Goal: Check status: Check status

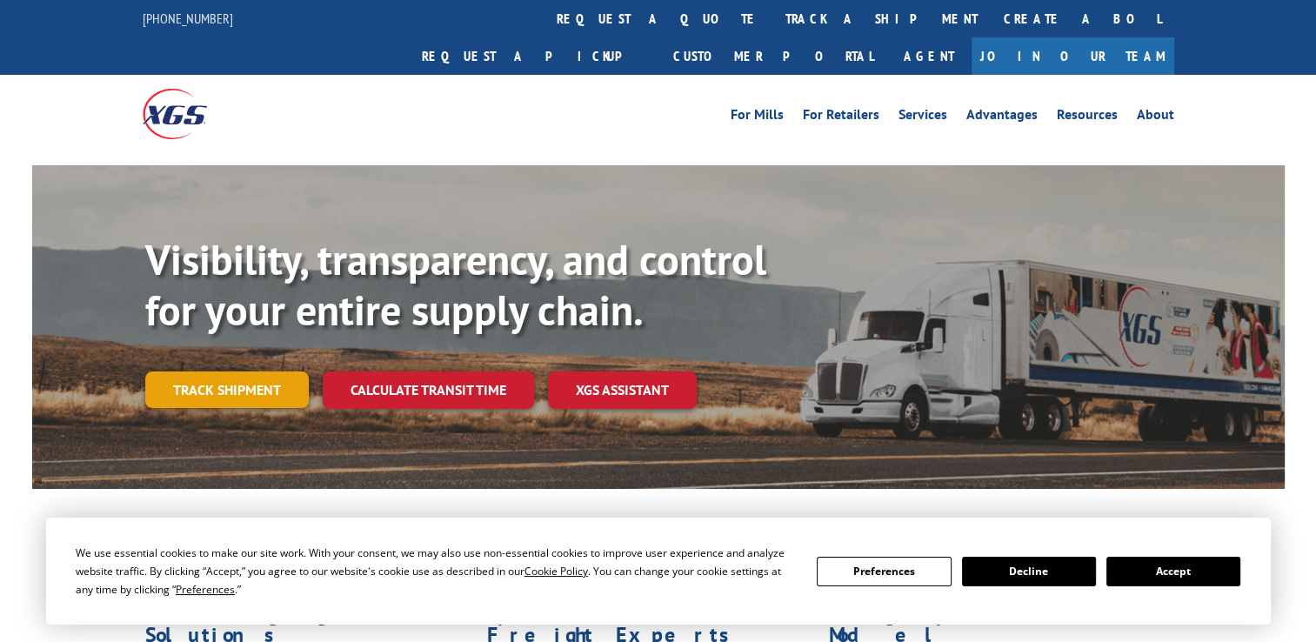
click at [230, 371] on link "Track shipment" at bounding box center [227, 389] width 164 height 37
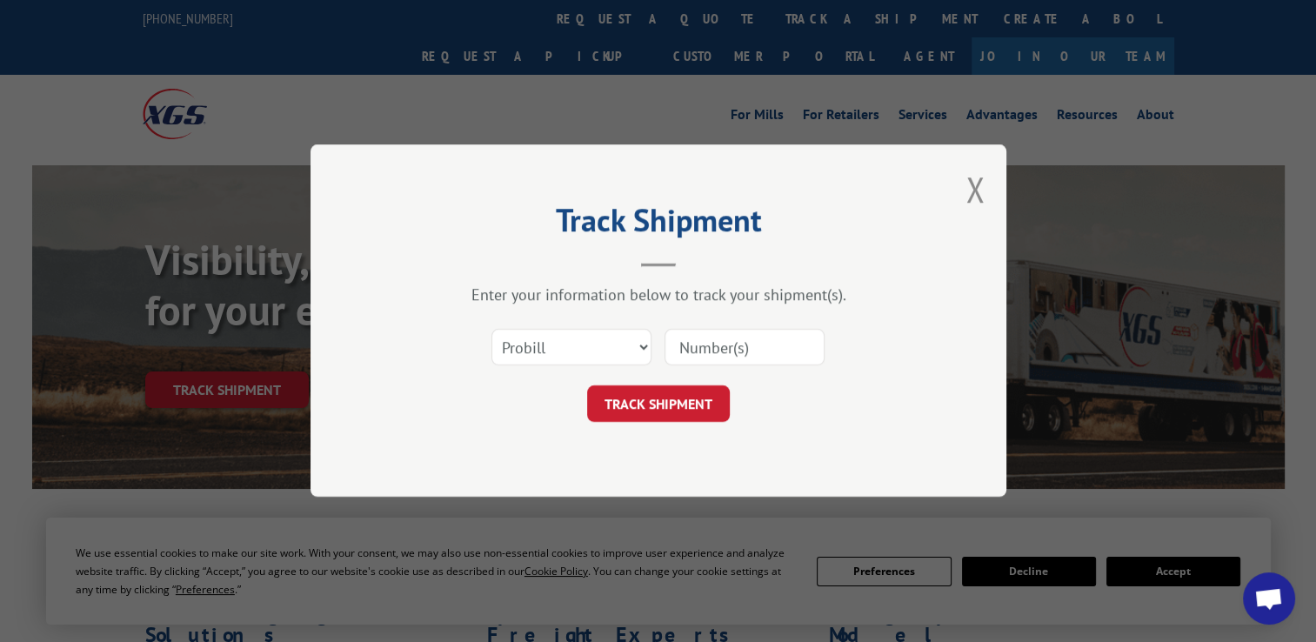
click at [734, 348] on input at bounding box center [745, 348] width 160 height 37
paste input "17347754"
type input "17347754"
click at [673, 402] on button "TRACK SHIPMENT" at bounding box center [658, 404] width 143 height 37
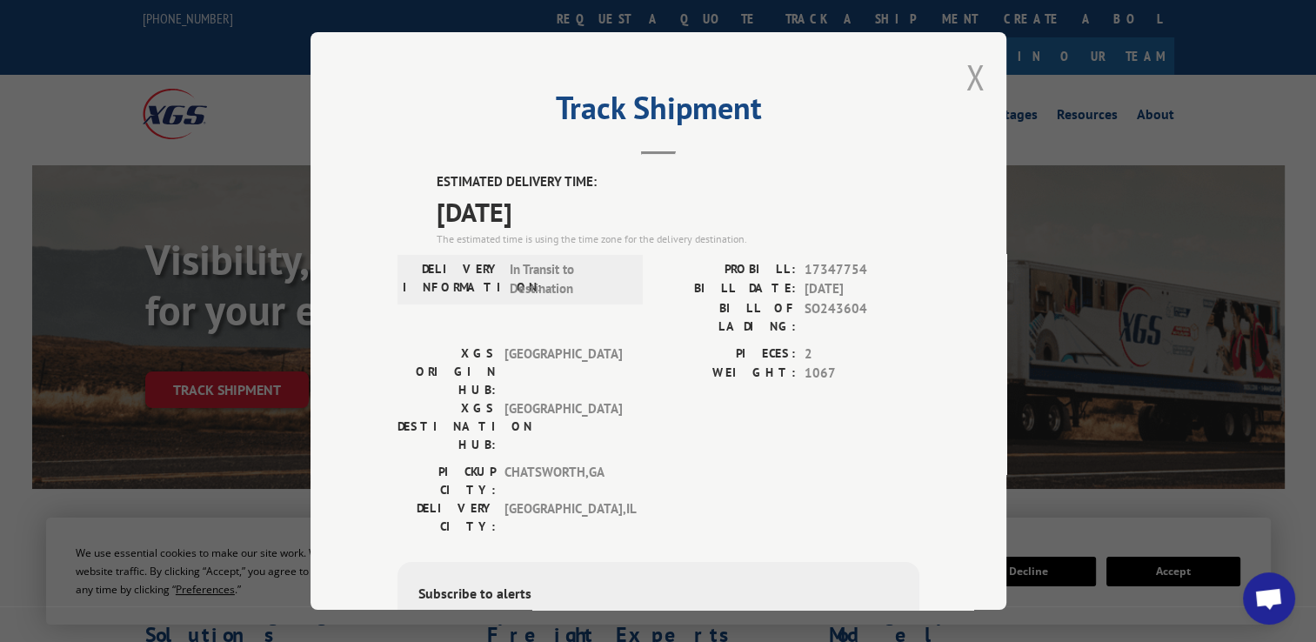
click at [977, 69] on button "Close modal" at bounding box center [975, 77] width 19 height 46
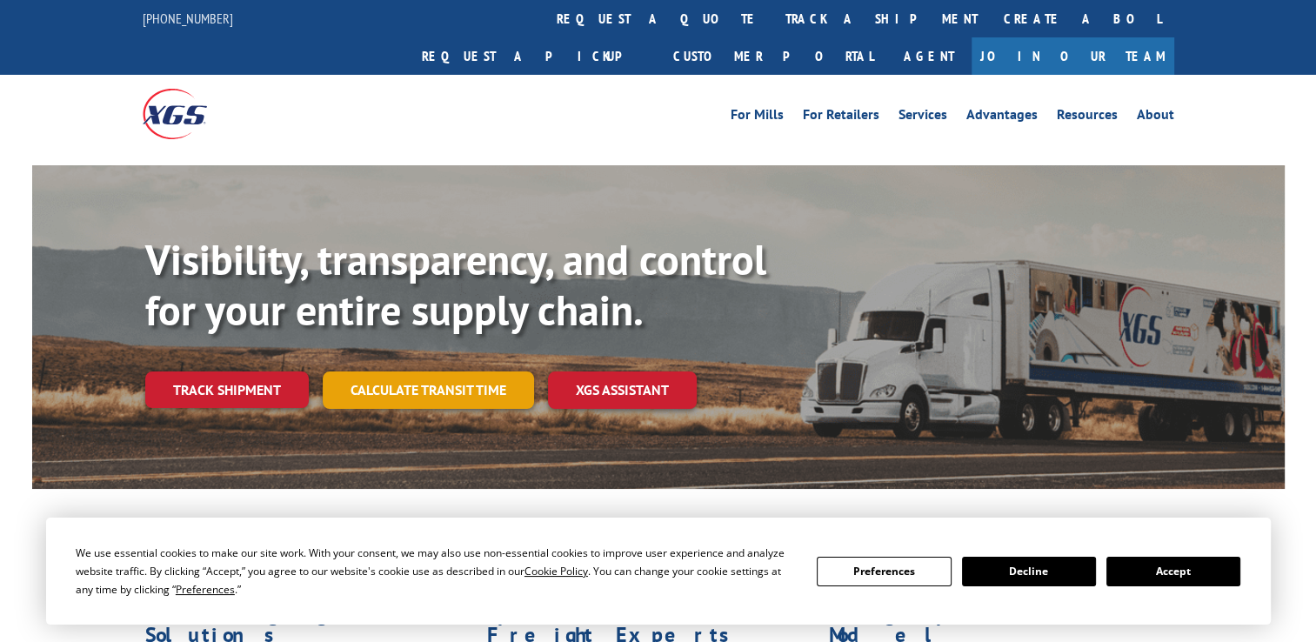
click at [432, 371] on link "Calculate transit time" at bounding box center [428, 389] width 211 height 37
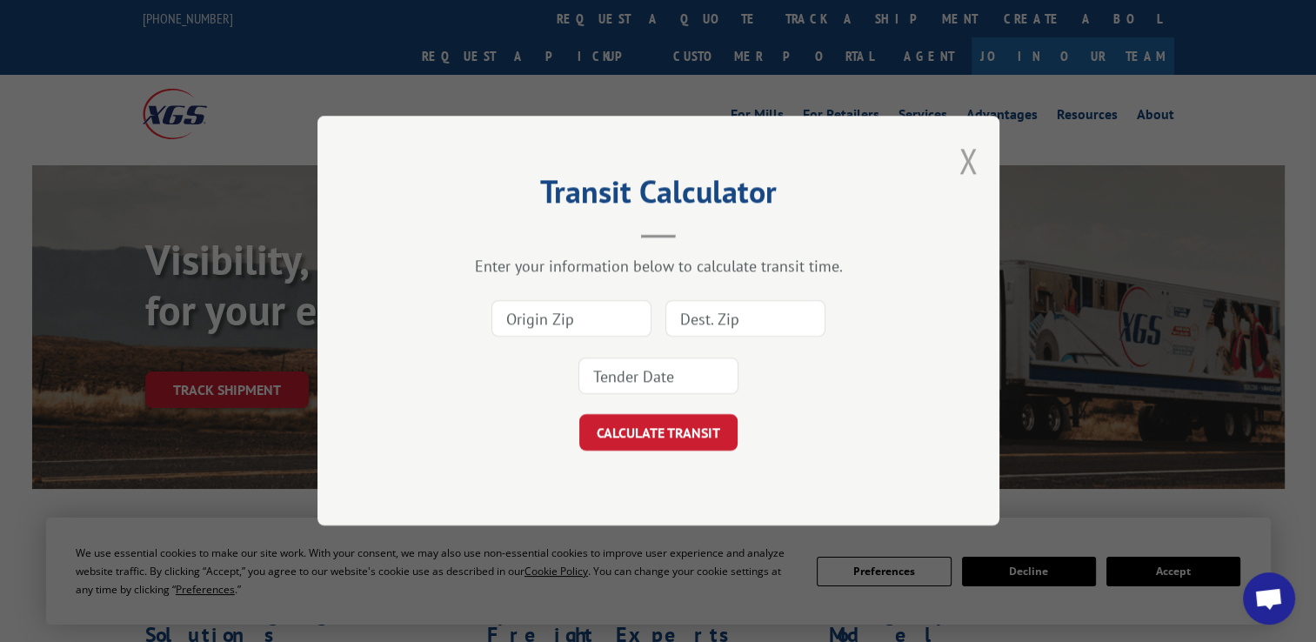
click at [969, 166] on button "Close modal" at bounding box center [968, 160] width 19 height 46
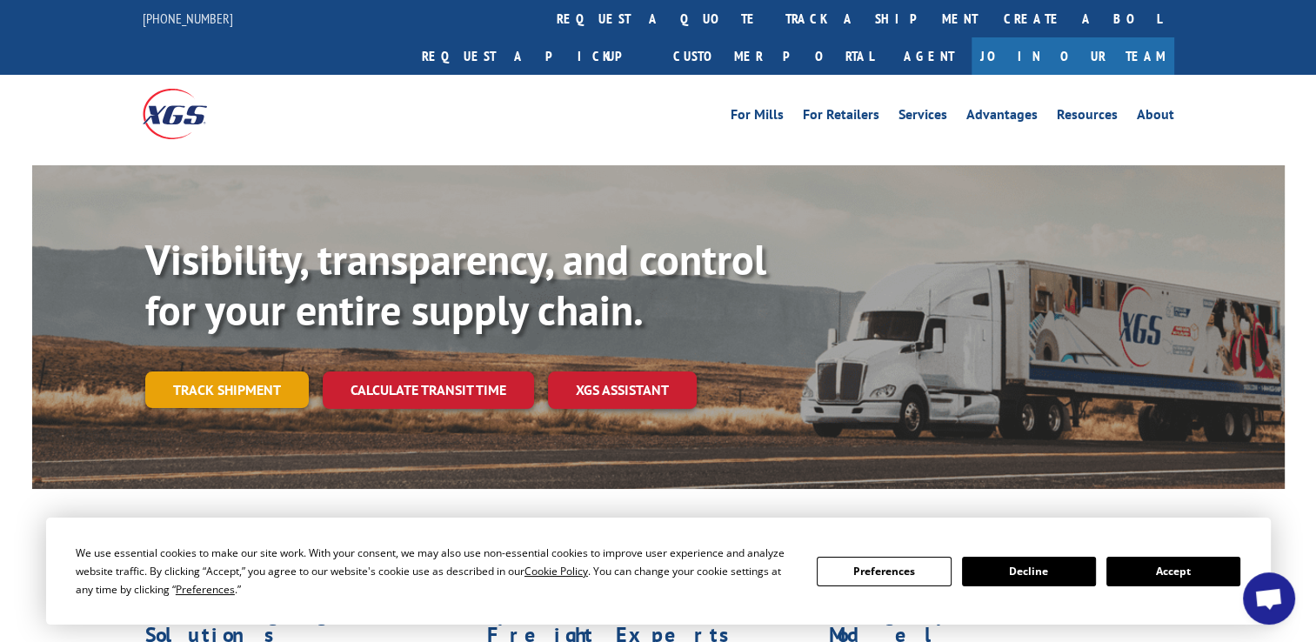
click at [209, 371] on link "Track shipment" at bounding box center [227, 389] width 164 height 37
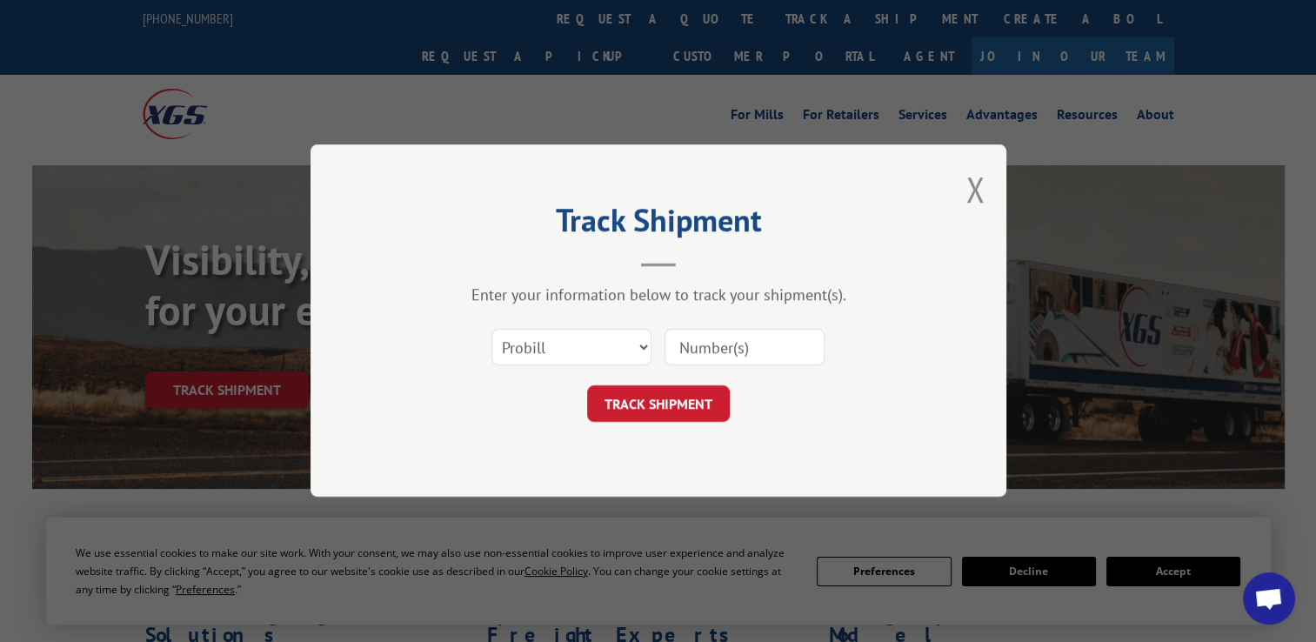
paste input "17347754"
type input "17347754"
click at [640, 434] on div "Track Shipment Enter your information below to track your shipment(s). Select c…" at bounding box center [659, 320] width 696 height 352
click at [645, 416] on button "TRACK SHIPMENT" at bounding box center [658, 404] width 143 height 37
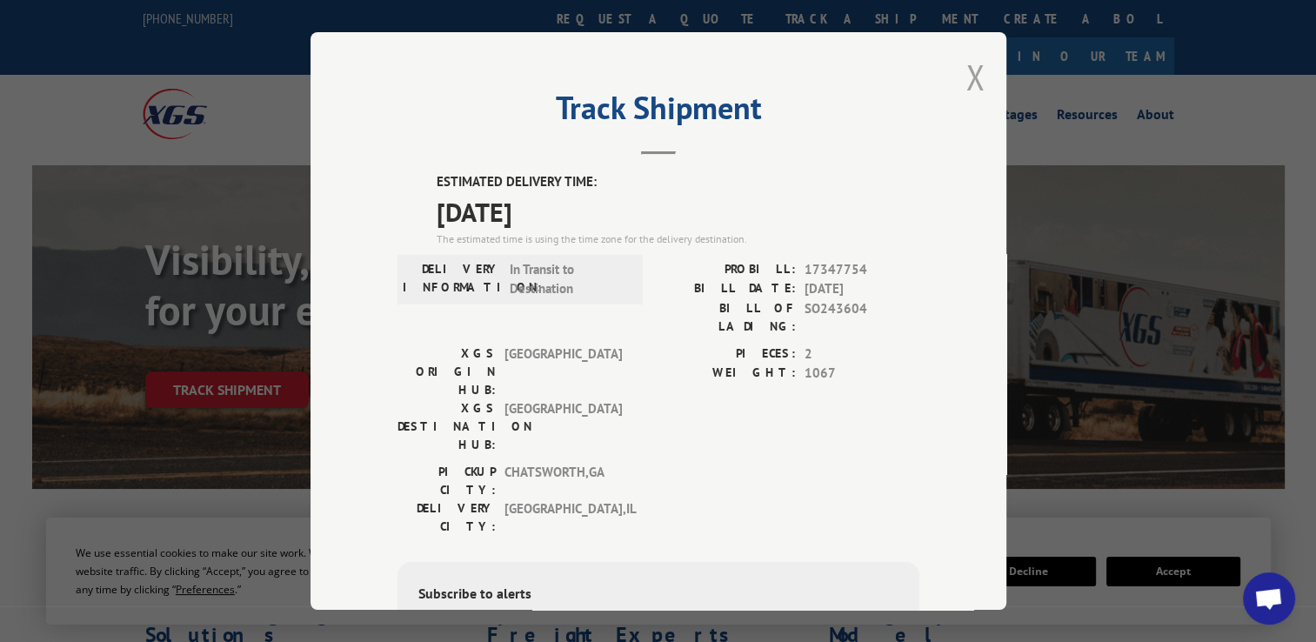
click at [972, 70] on button "Close modal" at bounding box center [975, 77] width 19 height 46
